Goal: Task Accomplishment & Management: Manage account settings

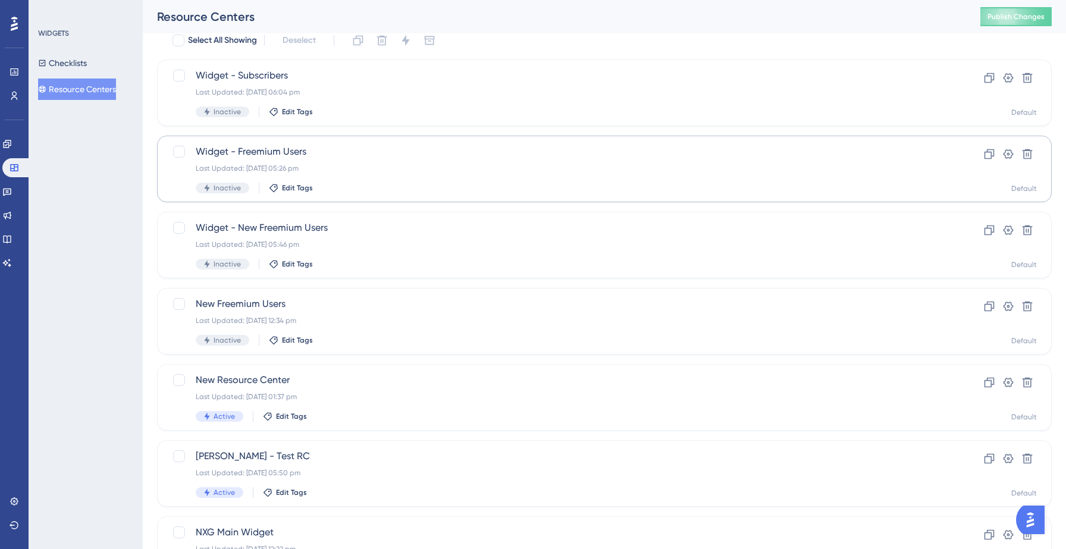
scroll to position [37, 0]
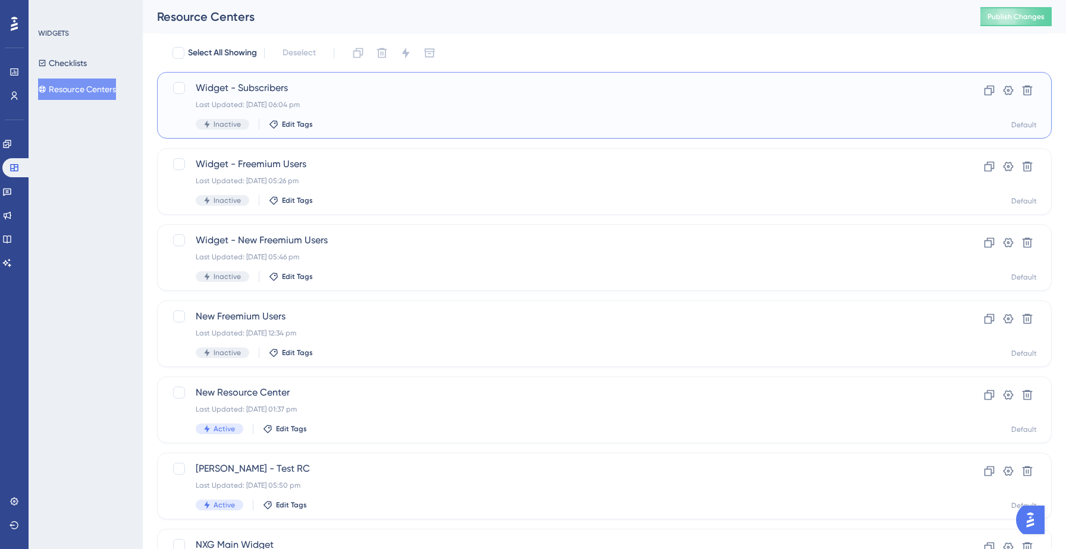
click at [230, 95] on span "Widget - Subscribers" at bounding box center [557, 88] width 722 height 14
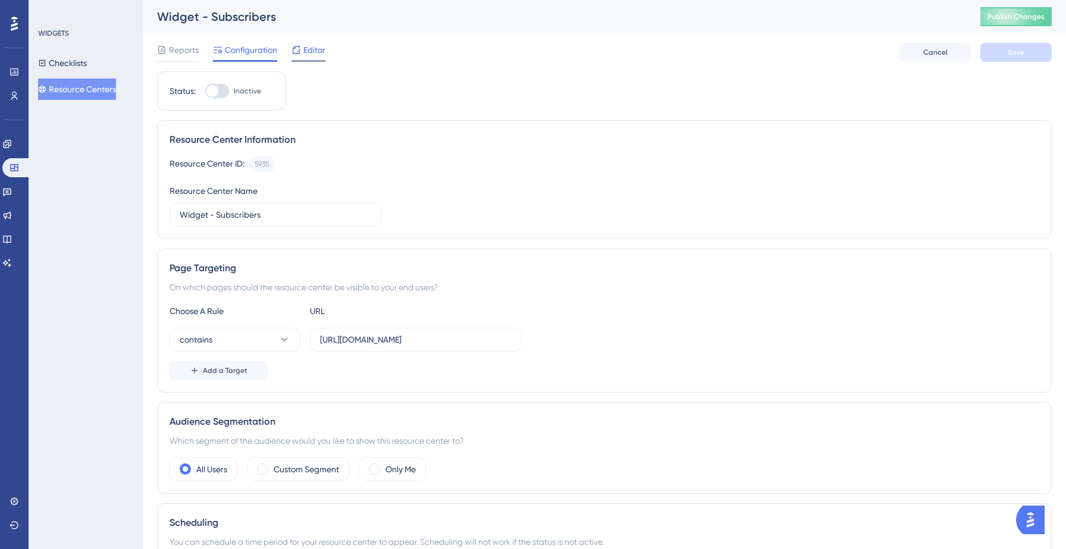
click at [303, 51] on div "Editor" at bounding box center [309, 50] width 34 height 14
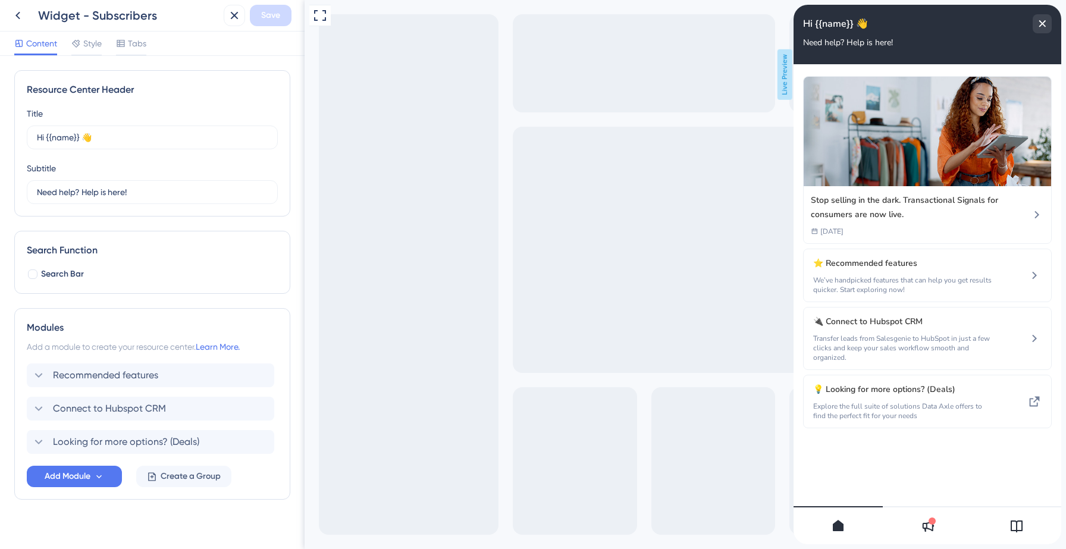
click at [925, 522] on icon at bounding box center [927, 526] width 14 height 14
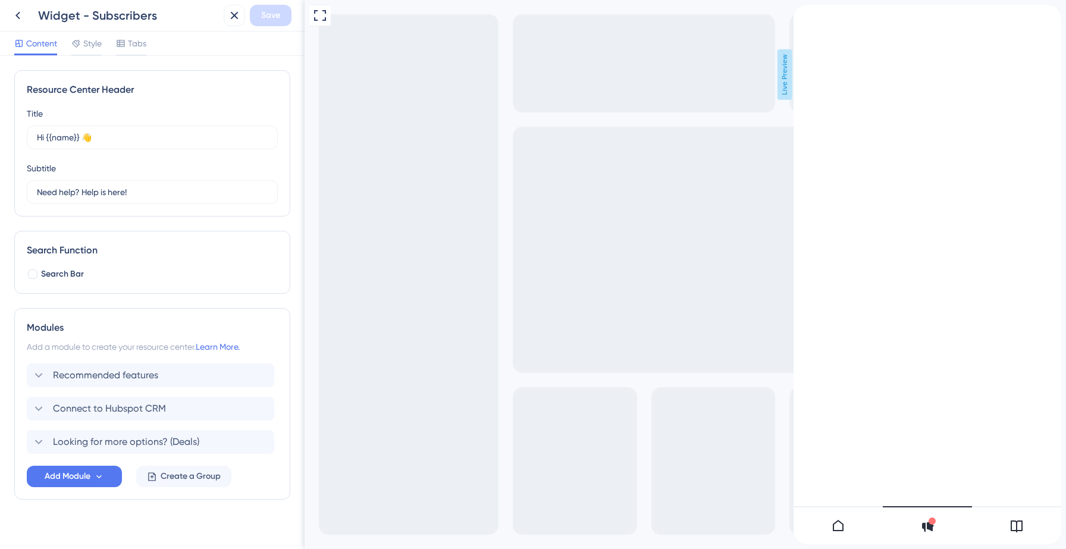
click at [1018, 522] on icon at bounding box center [1017, 526] width 14 height 14
click at [840, 533] on div at bounding box center [838, 525] width 89 height 38
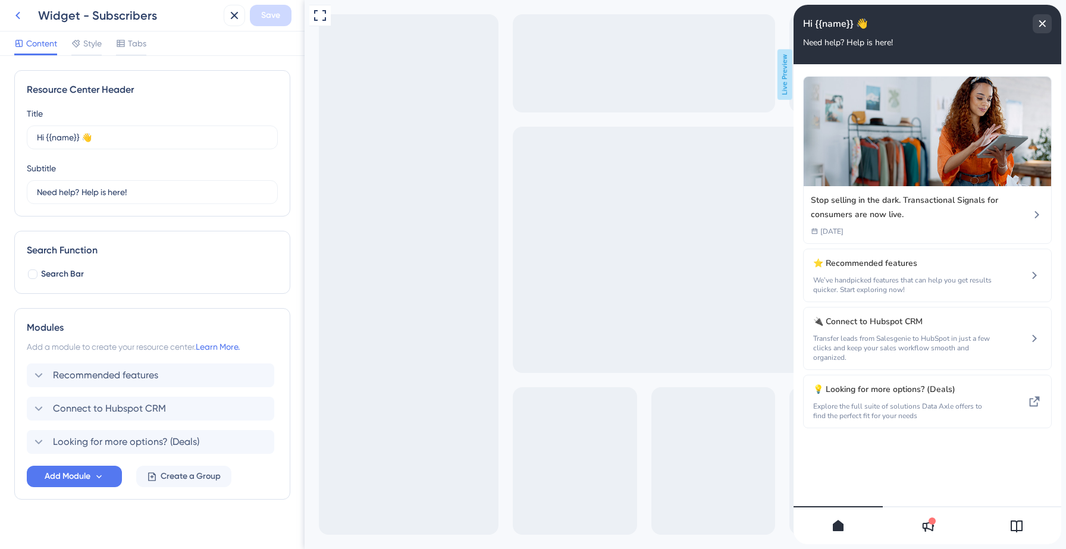
click at [18, 20] on icon at bounding box center [18, 15] width 14 height 14
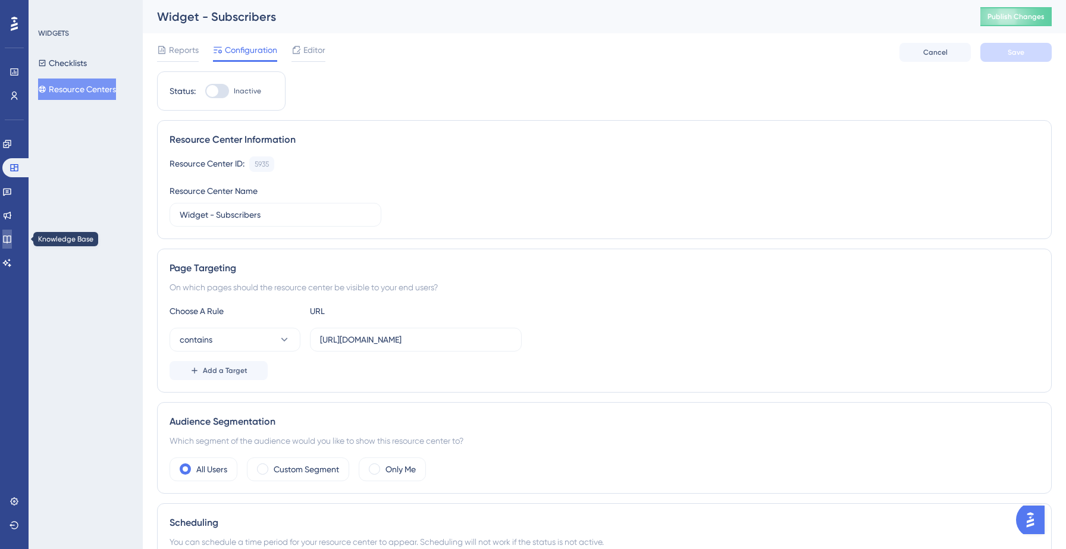
click at [5, 235] on link at bounding box center [7, 239] width 10 height 19
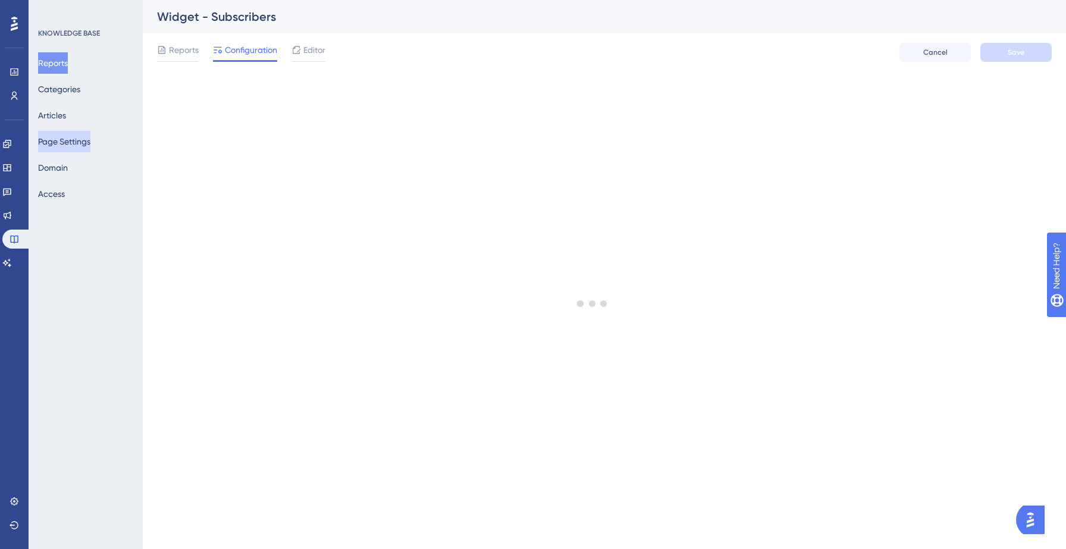
click at [77, 140] on button "Page Settings" at bounding box center [64, 141] width 52 height 21
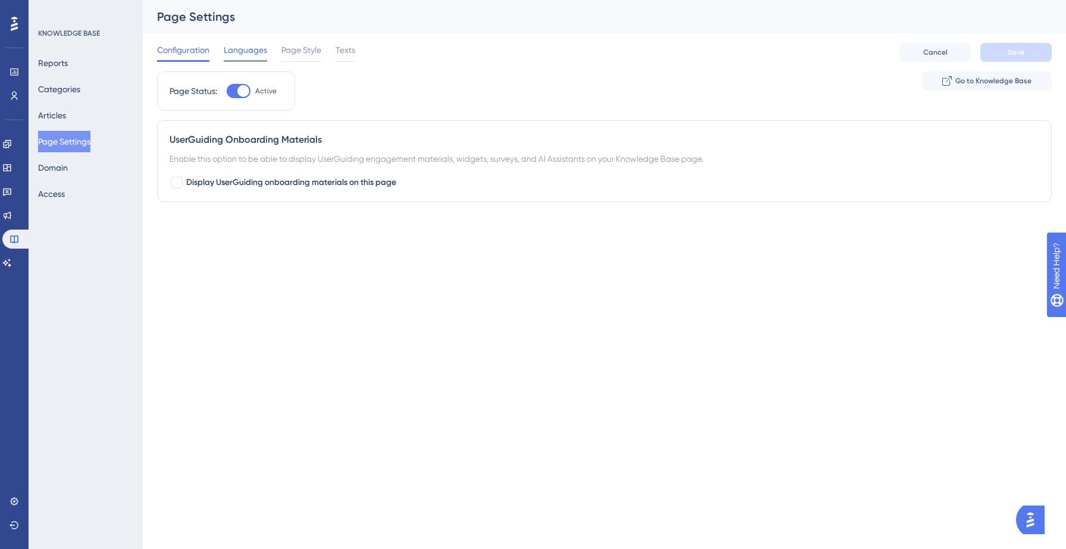
click at [246, 51] on span "Languages" at bounding box center [245, 50] width 43 height 14
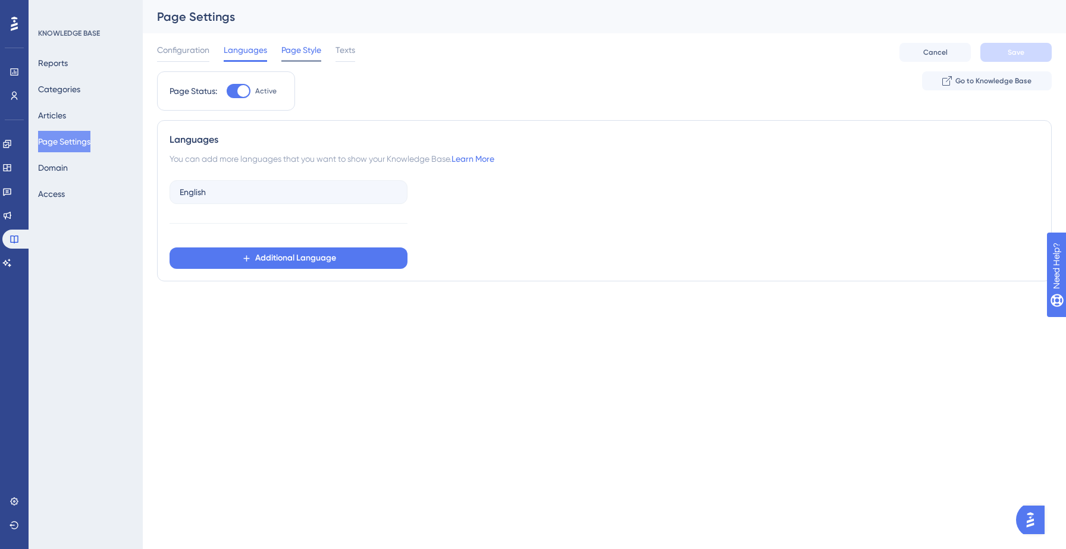
click at [300, 55] on span "Page Style" at bounding box center [301, 50] width 40 height 14
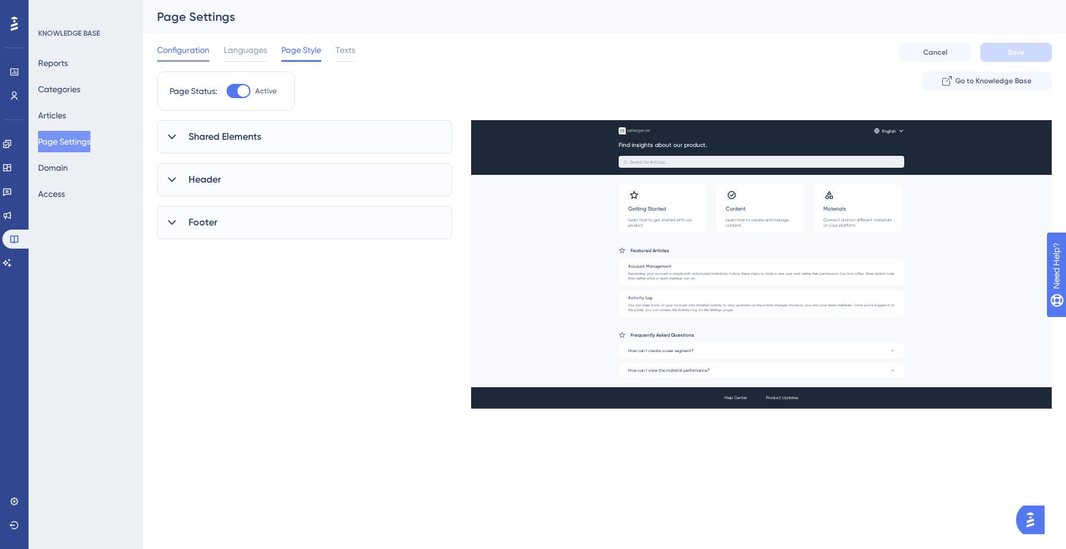
click at [190, 55] on span "Configuration" at bounding box center [183, 50] width 52 height 14
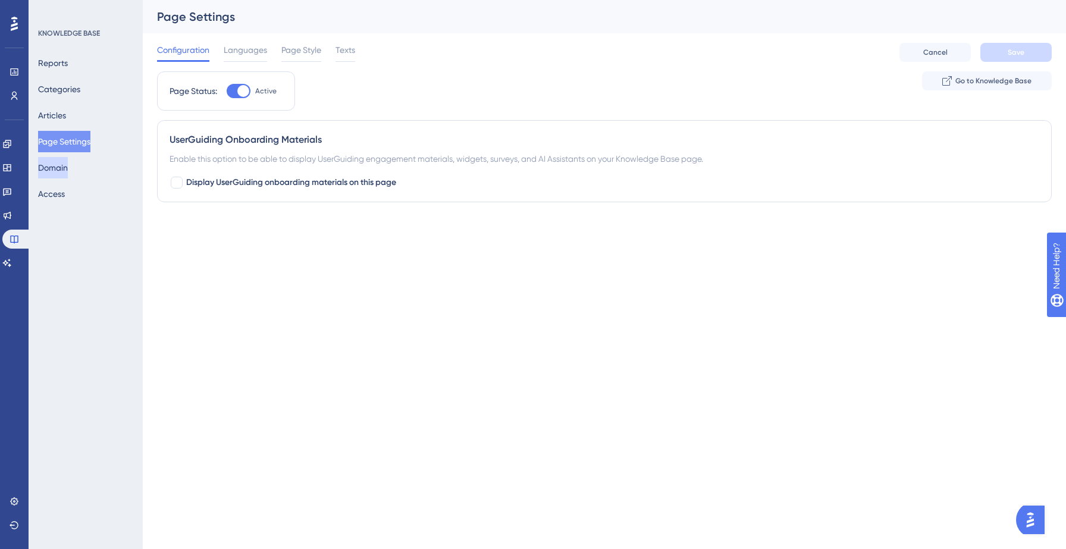
click at [68, 176] on button "Domain" at bounding box center [53, 167] width 30 height 21
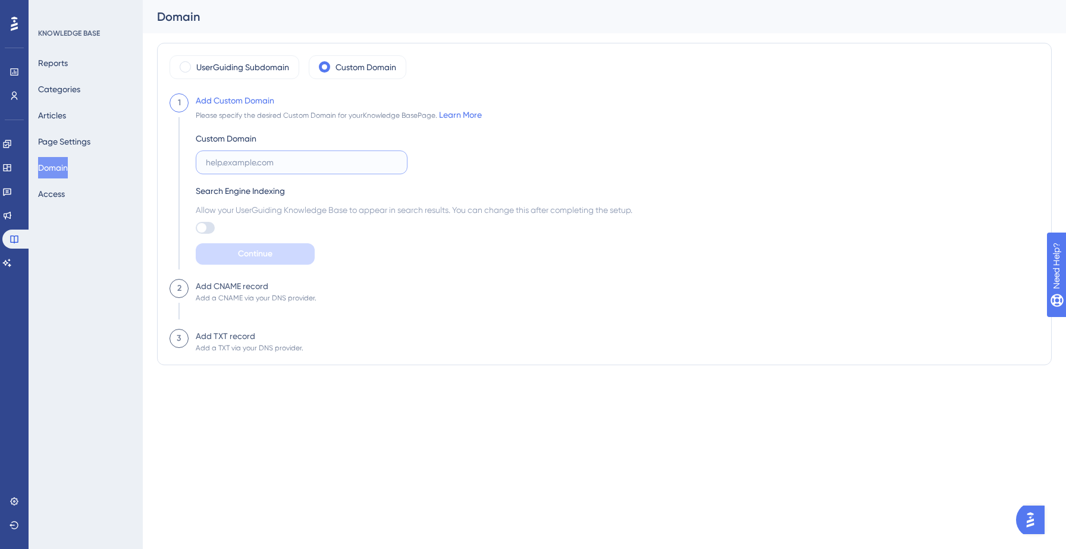
click at [233, 161] on input "text" at bounding box center [302, 162] width 192 height 13
click at [216, 190] on div "Search Engine Indexing" at bounding box center [414, 191] width 437 height 14
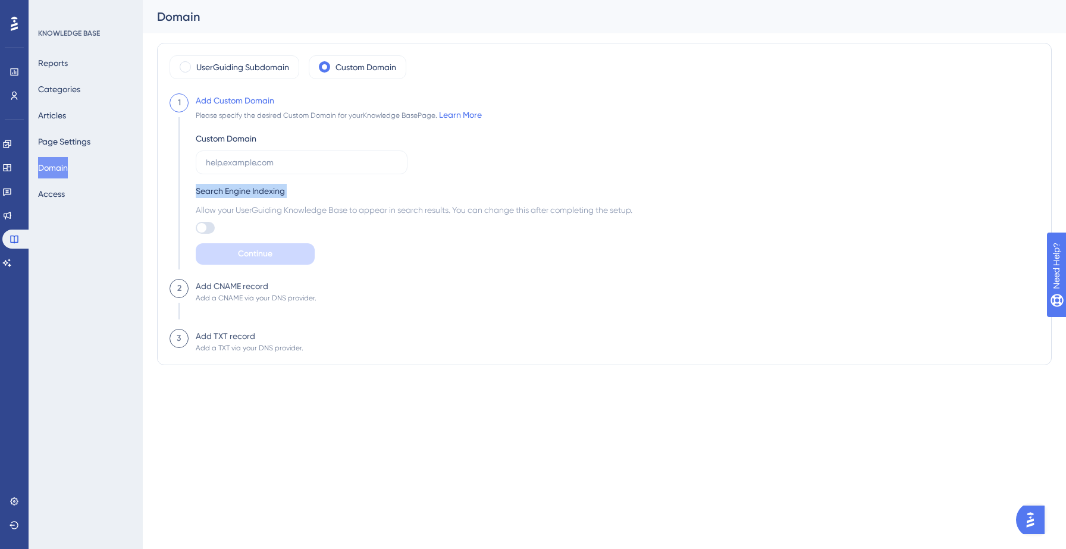
click at [216, 190] on div "Search Engine Indexing" at bounding box center [414, 191] width 437 height 14
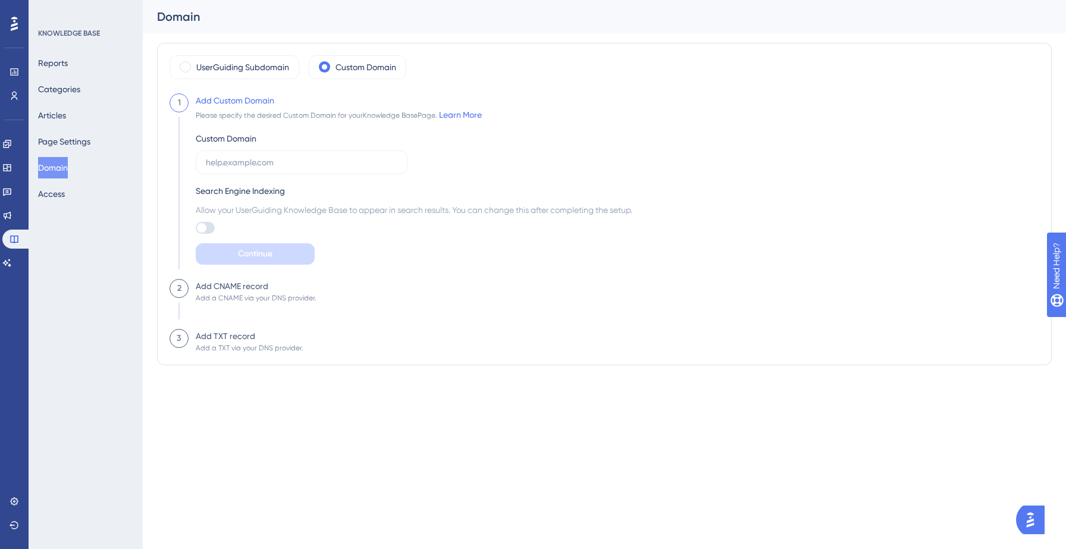
click at [239, 209] on span "Allow your UserGuiding Knowledge Base to appear in search results. You can chan…" at bounding box center [414, 210] width 437 height 14
click at [263, 168] on input "text" at bounding box center [302, 162] width 192 height 13
click at [85, 260] on div "KNOWLEDGE BASE Reports Categories Articles Page Settings Domain Access" at bounding box center [86, 274] width 114 height 549
click at [66, 117] on button "Articles" at bounding box center [52, 115] width 28 height 21
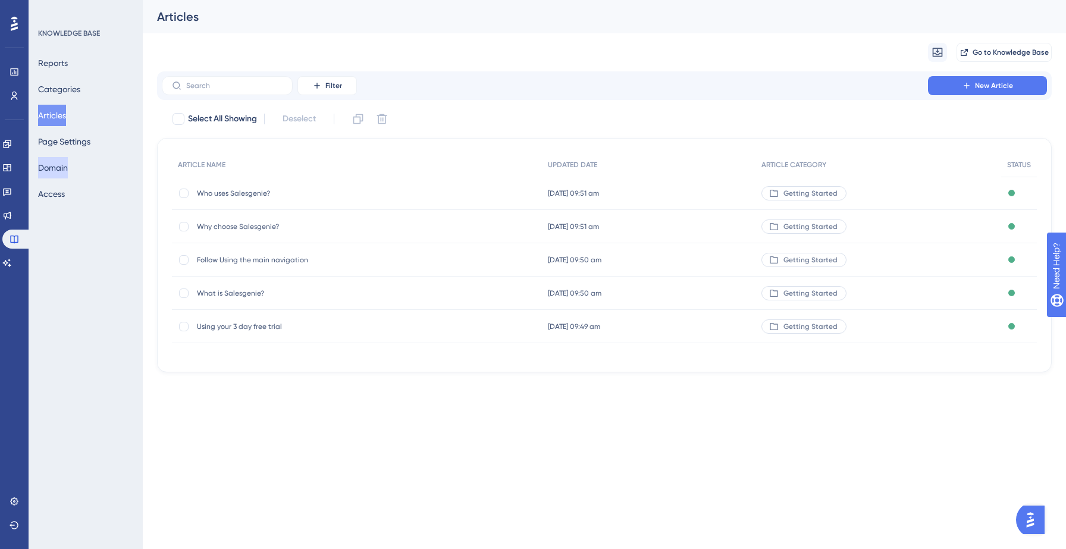
click at [55, 165] on button "Domain" at bounding box center [53, 167] width 30 height 21
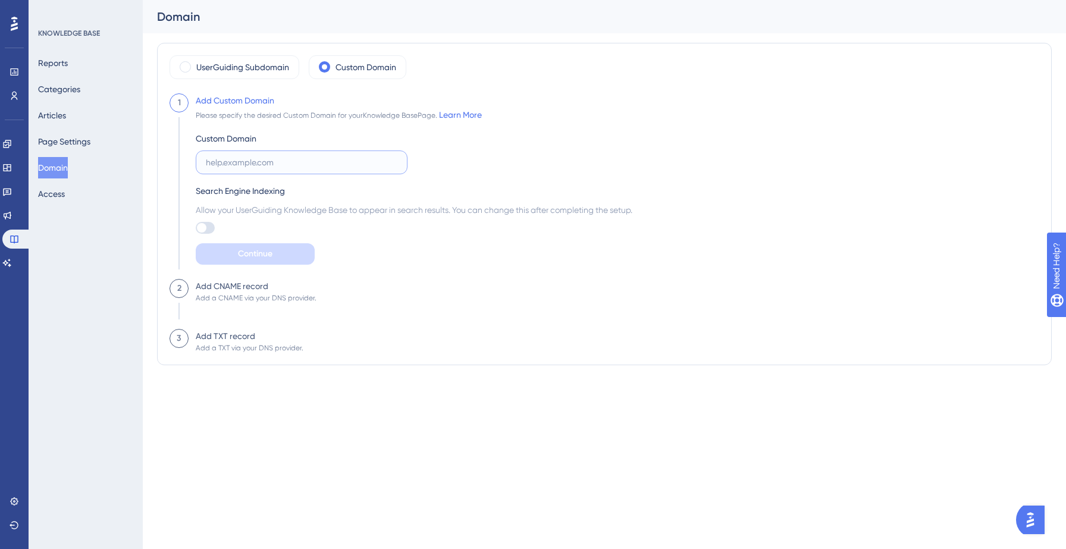
click at [270, 162] on input "text" at bounding box center [302, 162] width 192 height 13
type input "[DOMAIN_NAME]"
click at [259, 260] on span "Continue" at bounding box center [255, 254] width 35 height 14
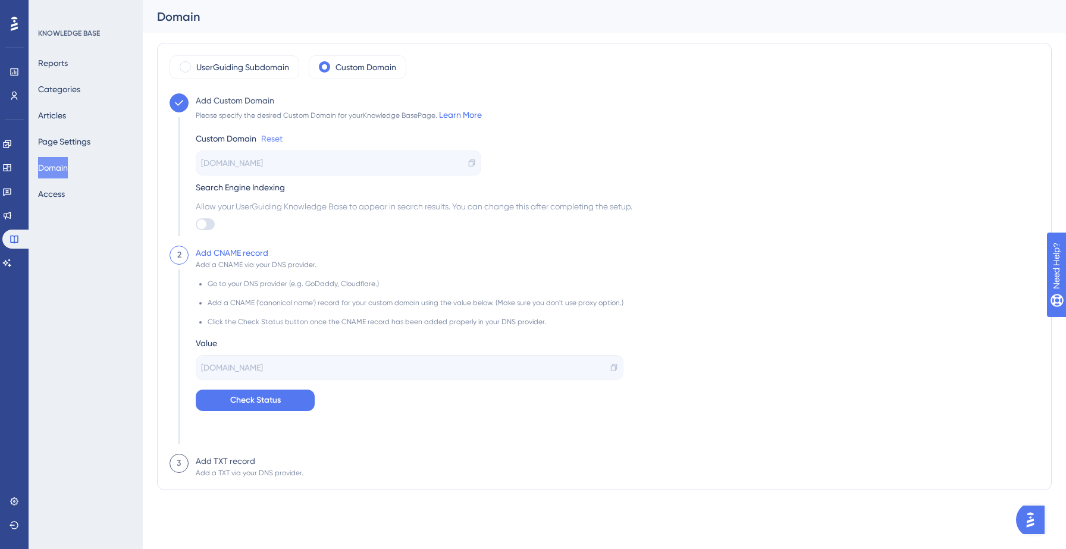
click at [268, 134] on link "Reset" at bounding box center [271, 138] width 21 height 14
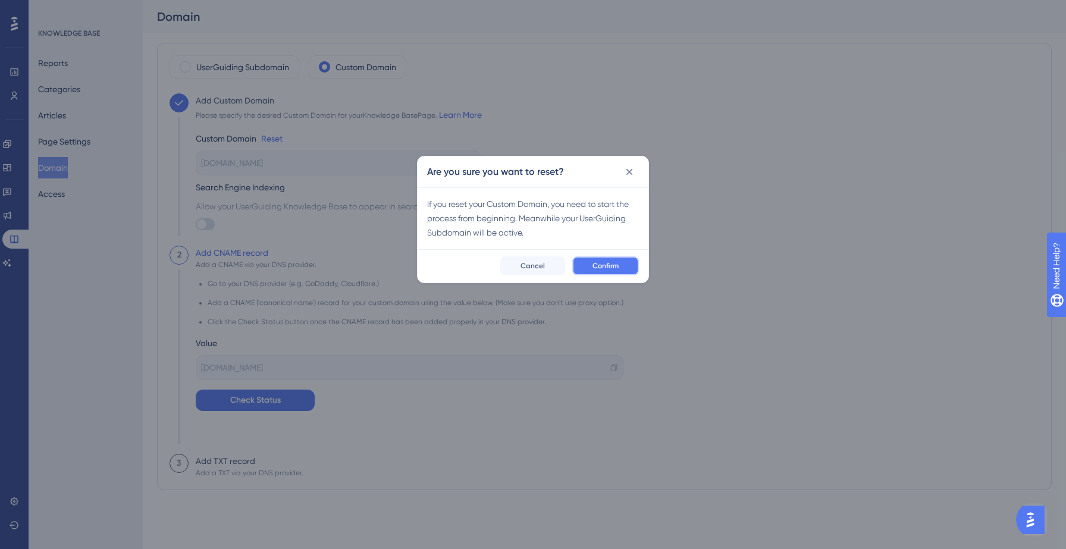
click at [598, 261] on span "Confirm" at bounding box center [606, 266] width 26 height 10
